Goal: Entertainment & Leisure: Consume media (video, audio)

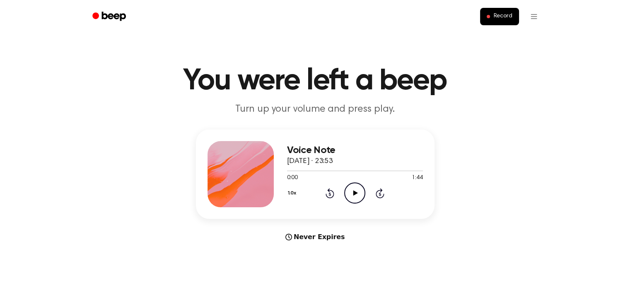
scroll to position [23, 0]
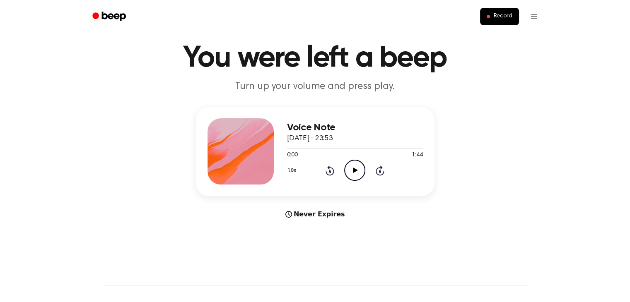
click at [349, 174] on icon "Play Audio" at bounding box center [354, 170] width 21 height 21
click at [328, 173] on icon "Rewind 5 seconds" at bounding box center [329, 170] width 9 height 11
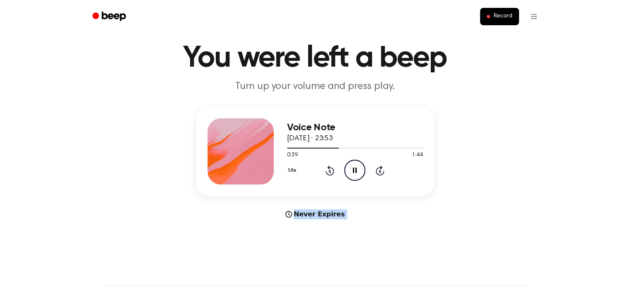
click at [328, 173] on icon "Rewind 5 seconds" at bounding box center [329, 170] width 9 height 11
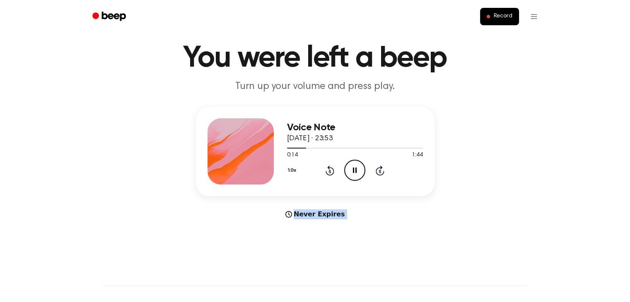
click at [328, 173] on icon "Rewind 5 seconds" at bounding box center [329, 170] width 9 height 11
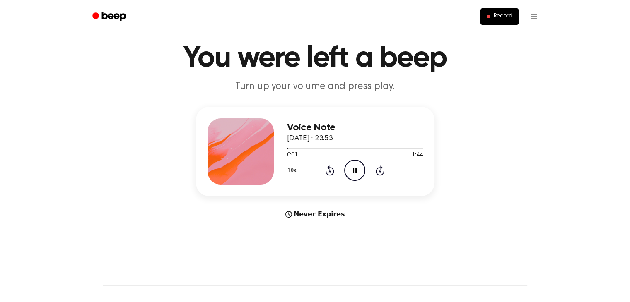
click at [349, 213] on div "Never Expires" at bounding box center [315, 215] width 239 height 10
click at [377, 171] on icon "Skip 5 seconds" at bounding box center [379, 170] width 9 height 11
click at [354, 161] on icon "Pause Audio" at bounding box center [354, 170] width 21 height 21
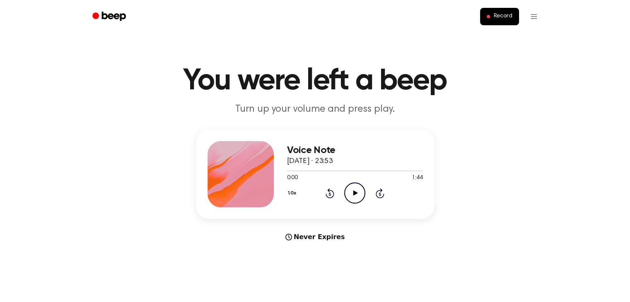
click at [351, 201] on icon "Play Audio" at bounding box center [354, 193] width 21 height 21
click at [345, 198] on icon "Pause Audio" at bounding box center [354, 193] width 21 height 21
